Goal: Task Accomplishment & Management: Manage account settings

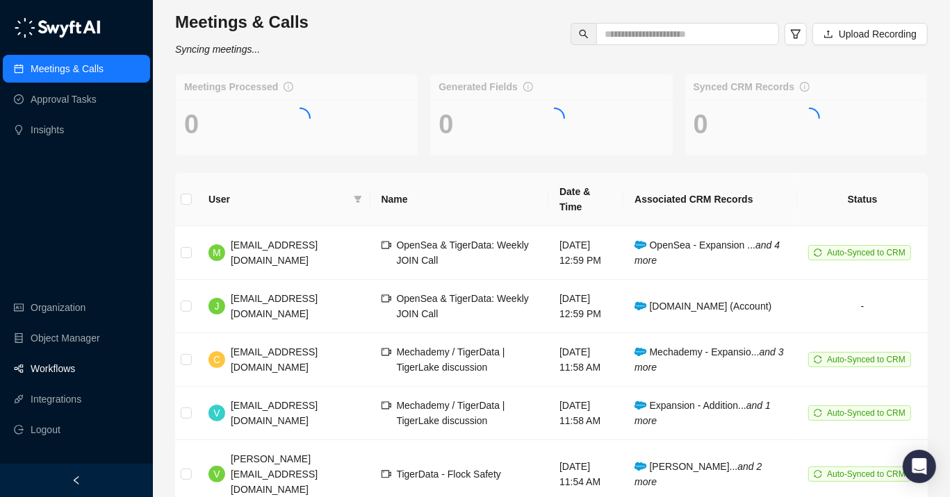
click at [74, 368] on link "Workflows" at bounding box center [53, 369] width 44 height 28
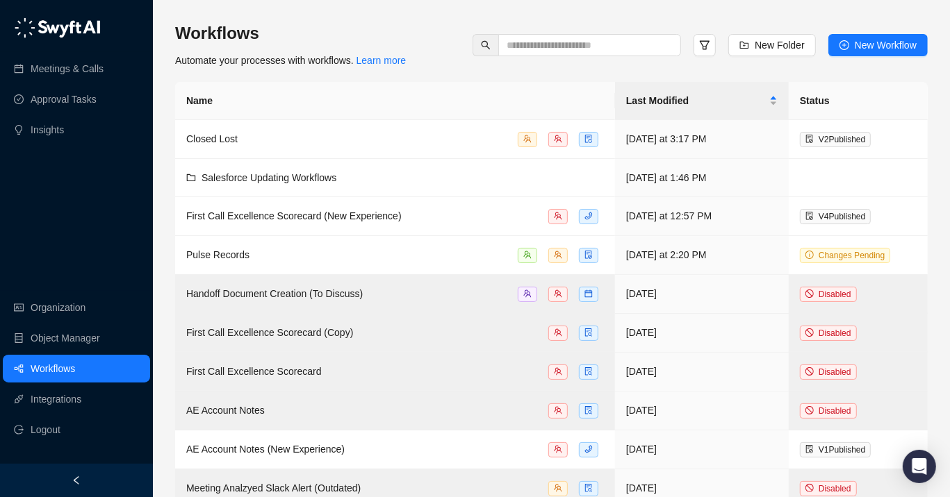
click at [421, 108] on th "Name" at bounding box center [395, 101] width 440 height 38
click at [408, 128] on td "Closed Lost" at bounding box center [395, 139] width 440 height 39
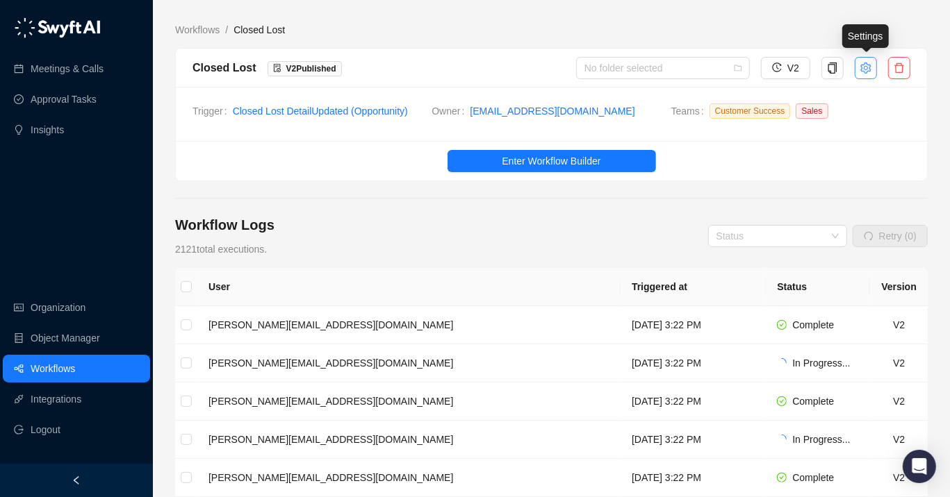
click at [868, 67] on icon "setting" at bounding box center [865, 68] width 11 height 11
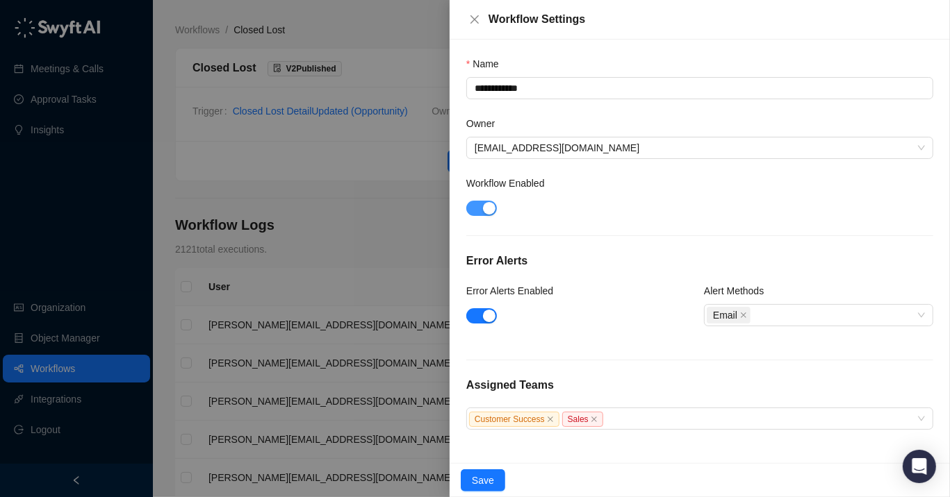
click at [475, 202] on span "button" at bounding box center [481, 208] width 31 height 15
click at [480, 485] on span "Save" at bounding box center [483, 480] width 22 height 15
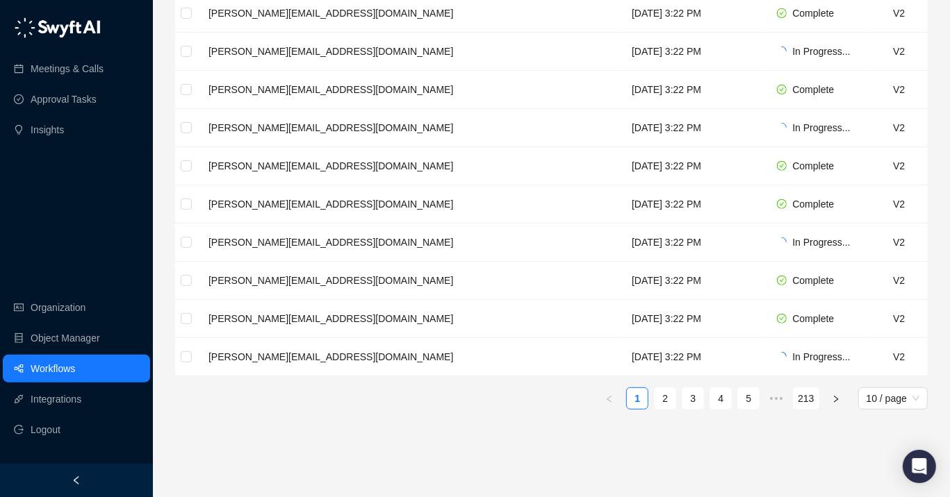
scroll to position [349, 0]
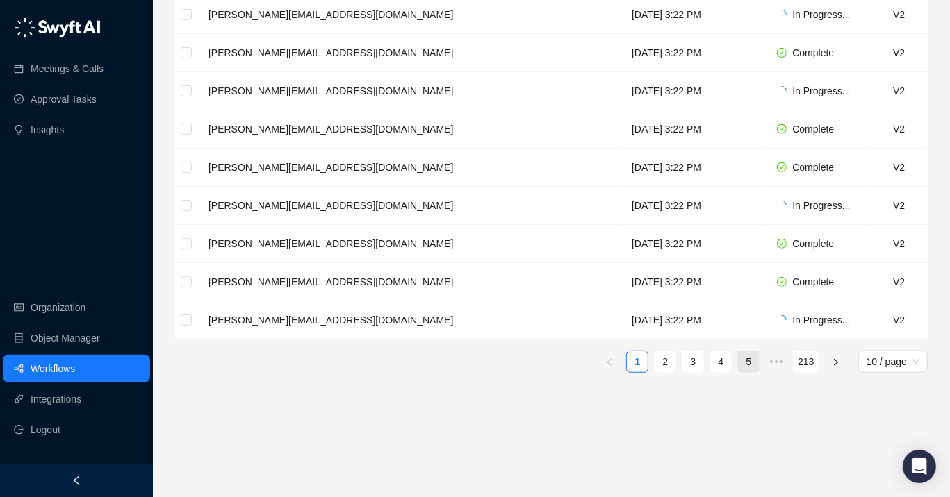
click at [747, 360] on link "5" at bounding box center [748, 361] width 21 height 21
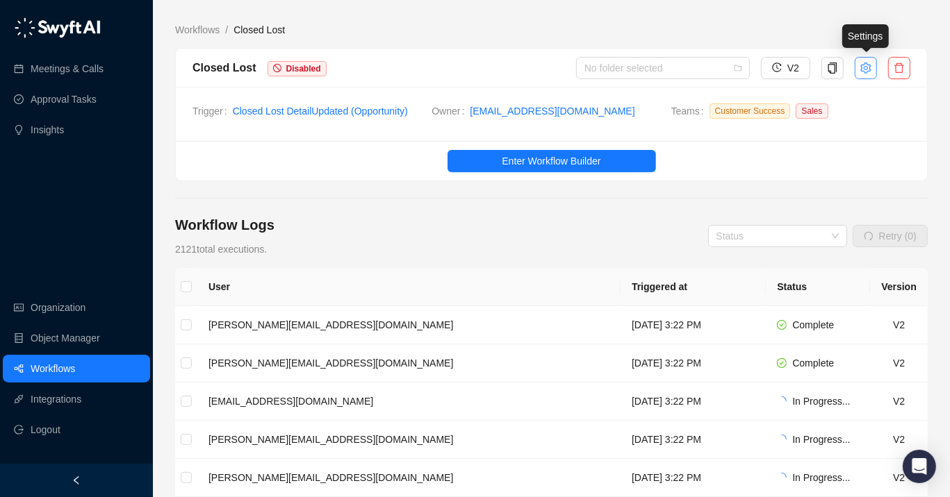
click at [863, 69] on icon "setting" at bounding box center [865, 68] width 11 height 11
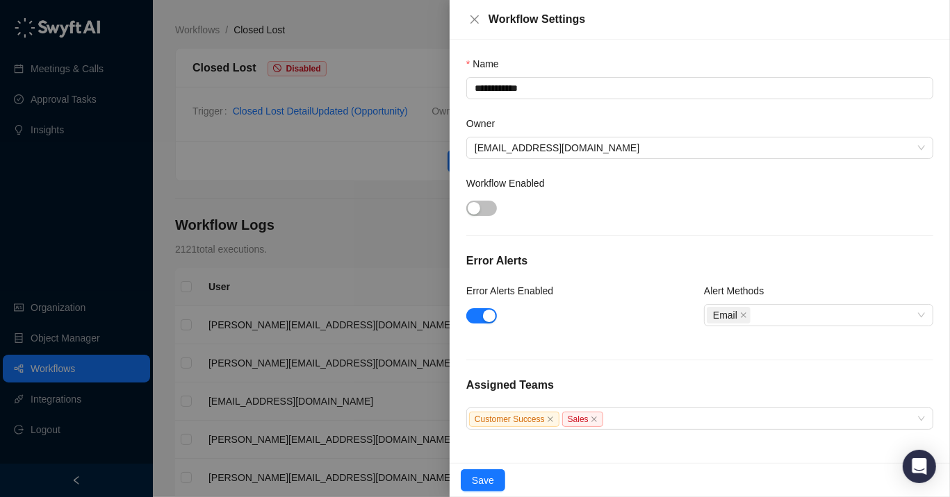
click at [408, 276] on div at bounding box center [475, 248] width 950 height 497
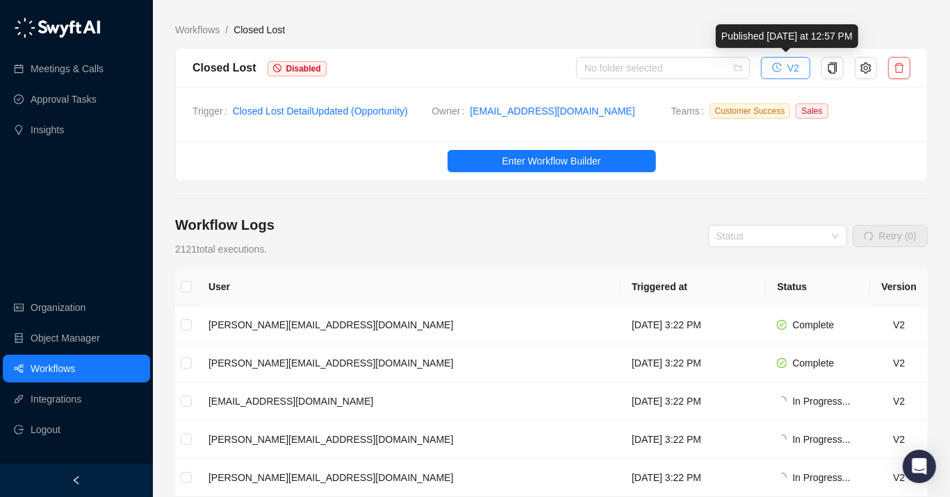
click at [770, 67] on button "V2" at bounding box center [785, 68] width 49 height 22
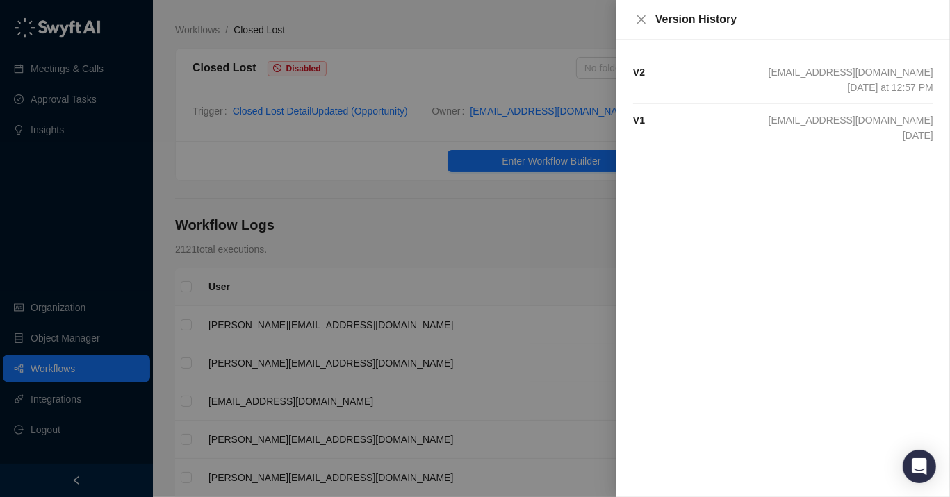
click at [562, 53] on div at bounding box center [475, 248] width 950 height 497
